Goal: Navigation & Orientation: Find specific page/section

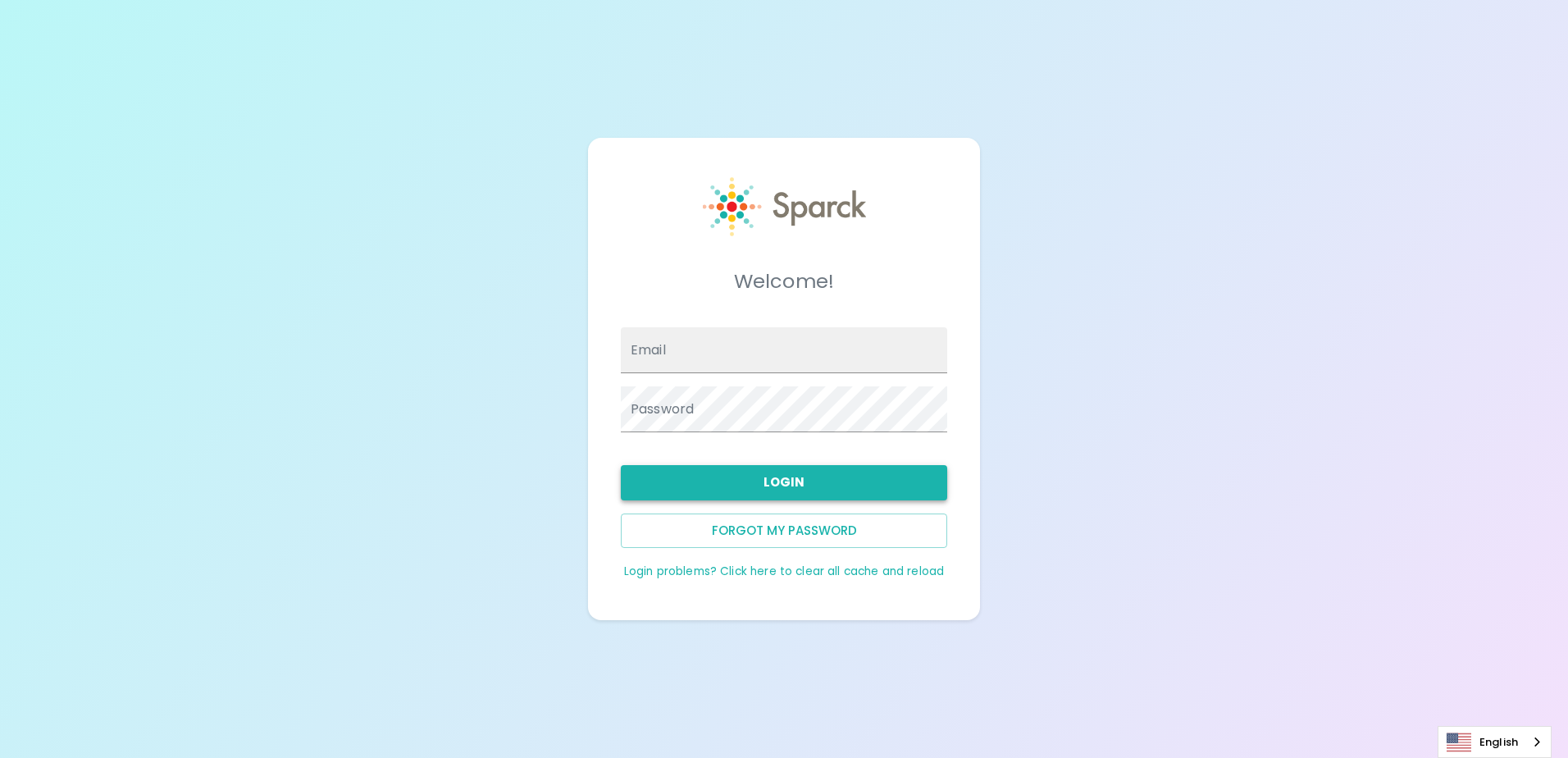
type input "[EMAIL_ADDRESS][DOMAIN_NAME]"
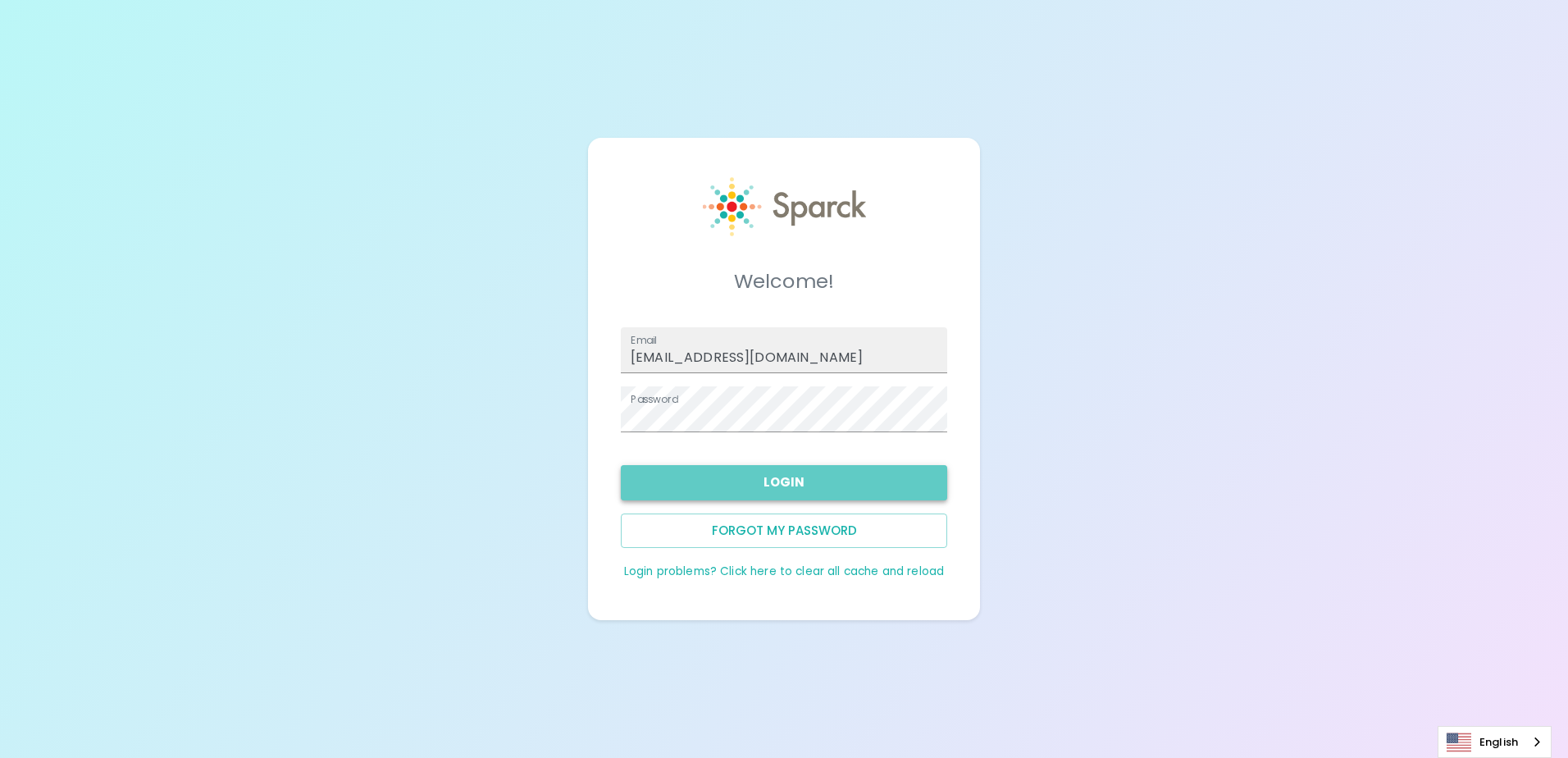
click at [792, 488] on button "Login" at bounding box center [784, 482] width 327 height 34
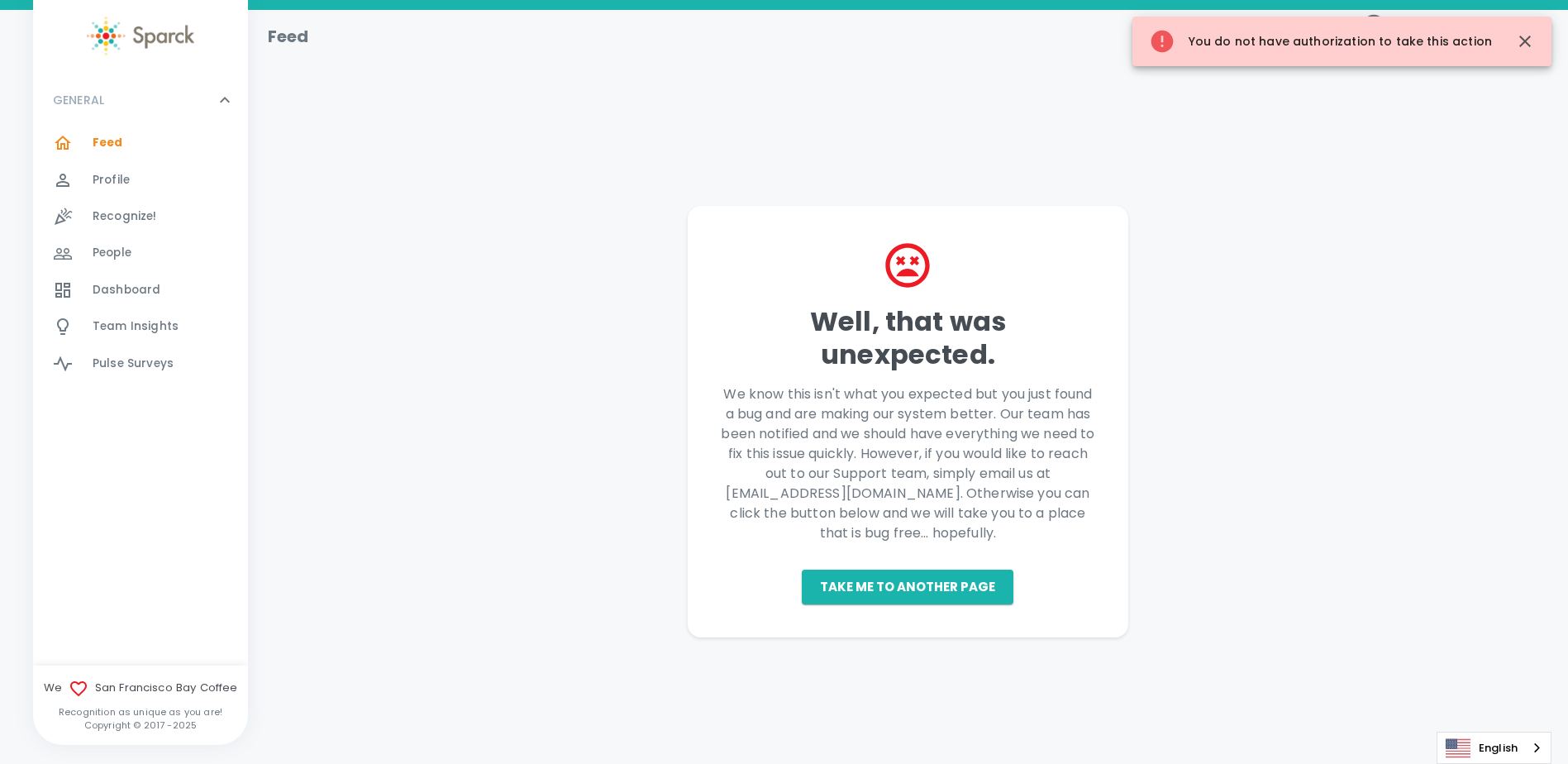
click at [100, 132] on span "Feed 0" at bounding box center [108, 143] width 31 height 23
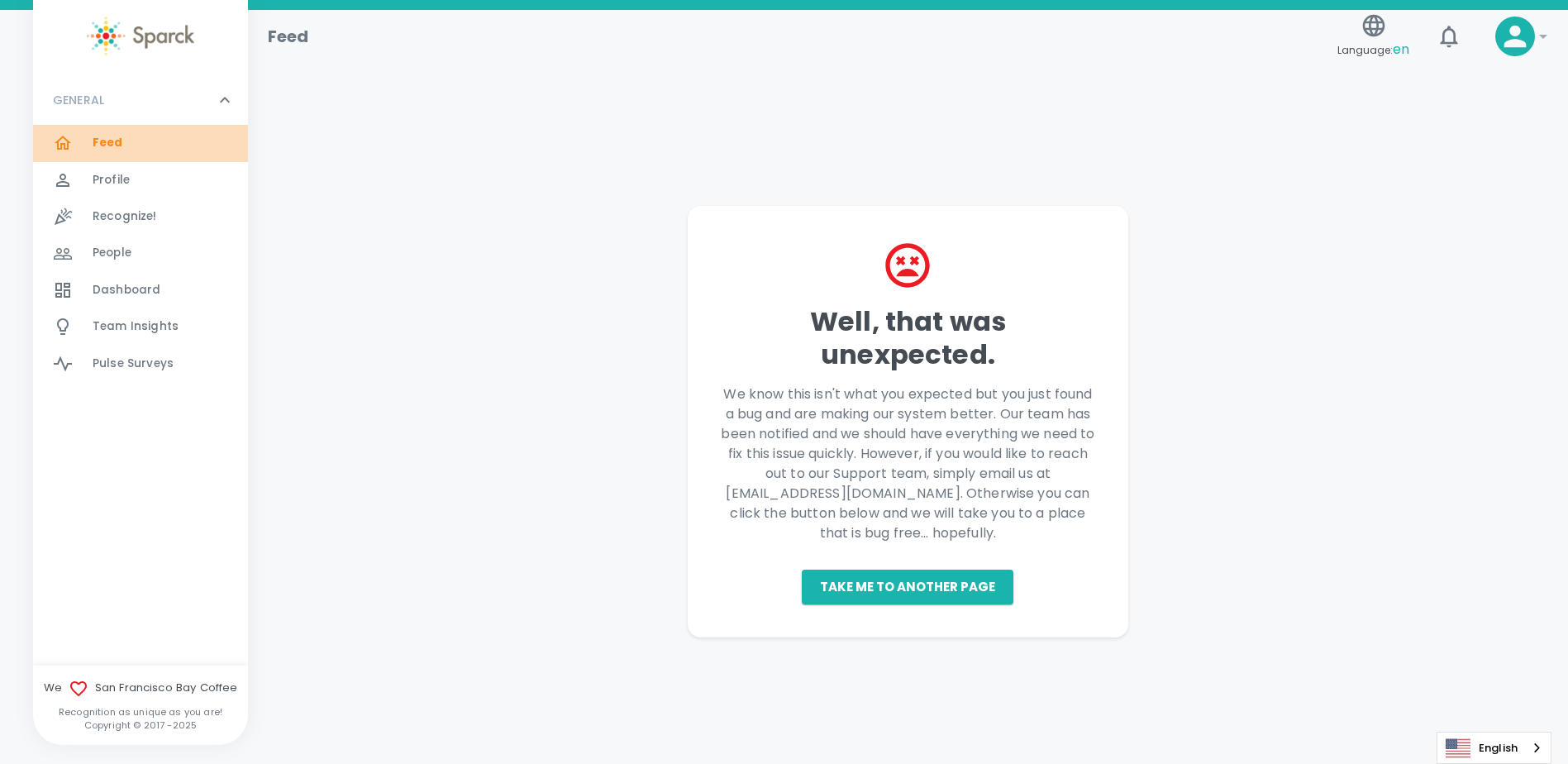
click at [115, 138] on span "Feed" at bounding box center [108, 143] width 31 height 17
